Goal: Transaction & Acquisition: Download file/media

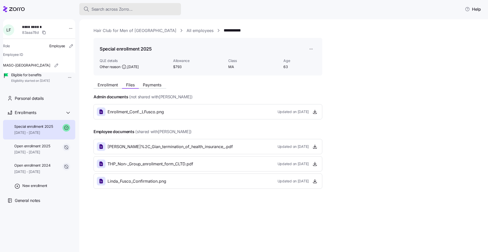
click at [129, 12] on span "Search across Zorro..." at bounding box center [111, 9] width 41 height 6
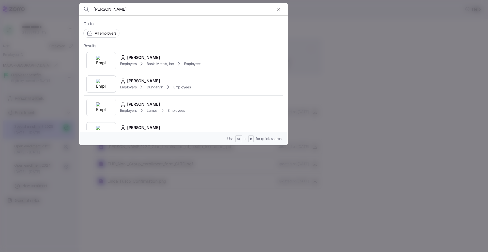
type input "[PERSON_NAME]"
click at [148, 56] on span "[PERSON_NAME]" at bounding box center [143, 57] width 33 height 6
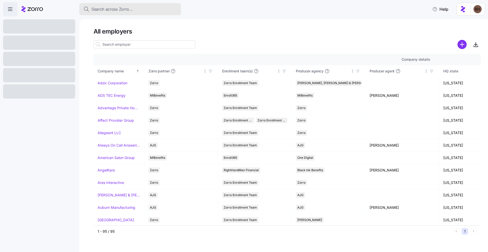
click at [126, 11] on span "Search across Zorro..." at bounding box center [111, 9] width 41 height 6
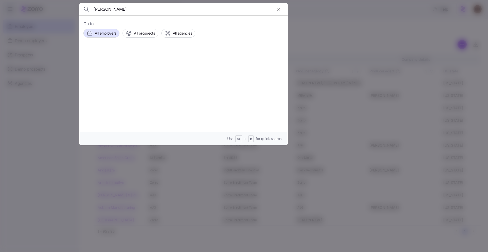
type input "[PERSON_NAME]"
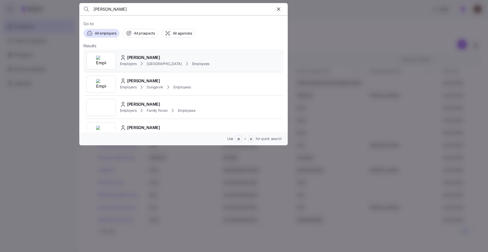
click at [151, 56] on span "[PERSON_NAME]" at bounding box center [143, 57] width 33 height 6
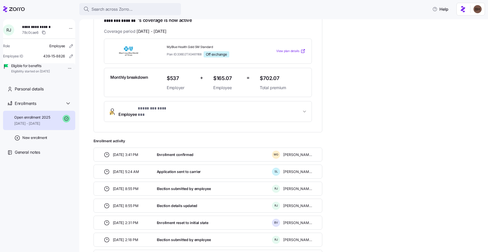
scroll to position [98, 0]
click at [304, 109] on icon "button" at bounding box center [304, 111] width 5 height 5
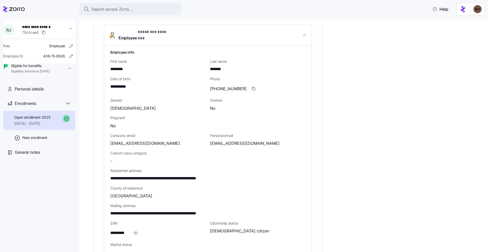
scroll to position [174, 0]
click at [137, 229] on icon "button" at bounding box center [135, 232] width 5 height 6
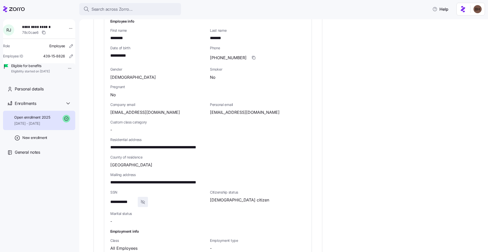
scroll to position [233, 0]
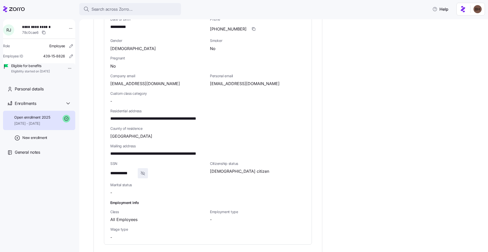
click at [144, 170] on icon "button" at bounding box center [142, 173] width 5 height 6
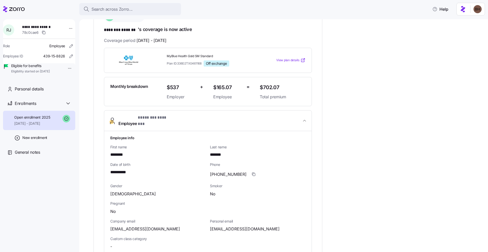
scroll to position [91, 0]
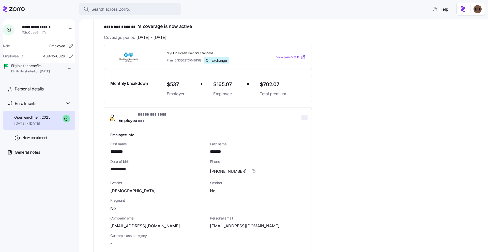
click at [302, 115] on icon "button" at bounding box center [304, 117] width 5 height 5
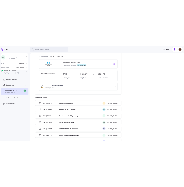
scroll to position [0, 0]
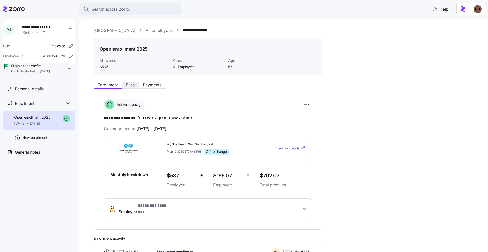
click at [133, 83] on span "Files" at bounding box center [130, 85] width 9 height 4
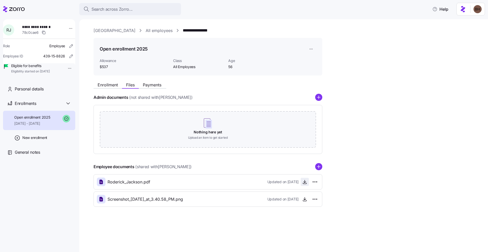
click at [305, 181] on icon "button" at bounding box center [305, 181] width 0 height 3
click at [305, 200] on icon "button" at bounding box center [304, 199] width 5 height 5
click at [111, 82] on button "Enrollment" at bounding box center [107, 85] width 28 height 6
